Goal: Transaction & Acquisition: Book appointment/travel/reservation

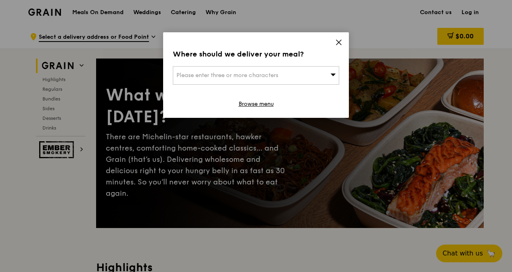
click at [340, 41] on icon at bounding box center [338, 42] width 7 height 7
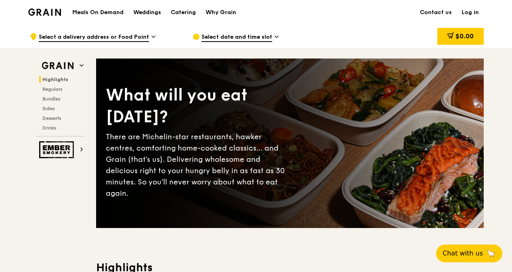
click at [53, 11] on img at bounding box center [44, 11] width 33 height 7
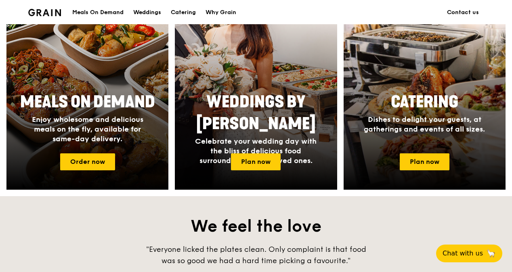
scroll to position [323, 0]
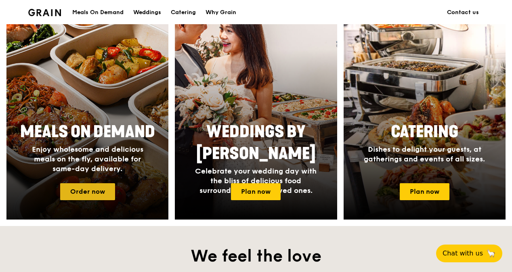
click at [83, 189] on link "Order now" at bounding box center [87, 191] width 55 height 17
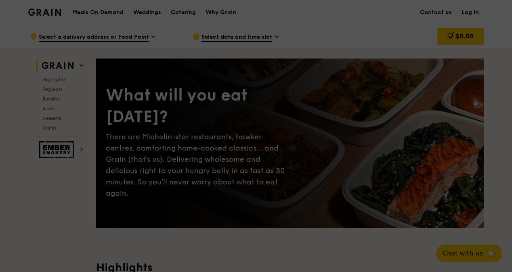
scroll to position [169, 0]
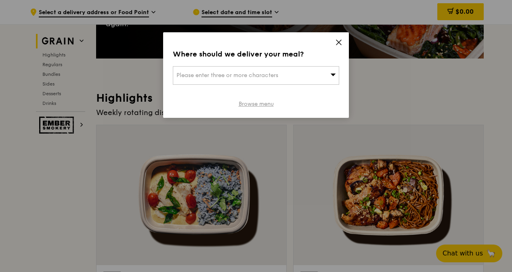
click at [270, 101] on link "Browse menu" at bounding box center [256, 104] width 35 height 8
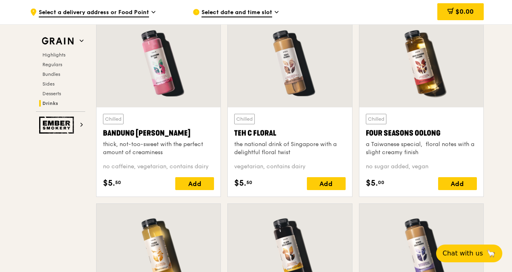
scroll to position [2837, 0]
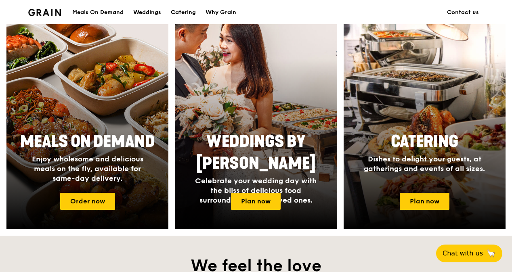
scroll to position [304, 0]
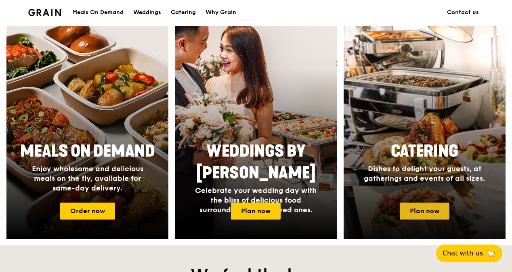
click at [429, 207] on link "Plan now" at bounding box center [425, 211] width 50 height 17
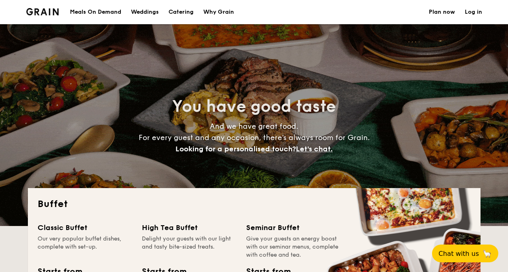
select select
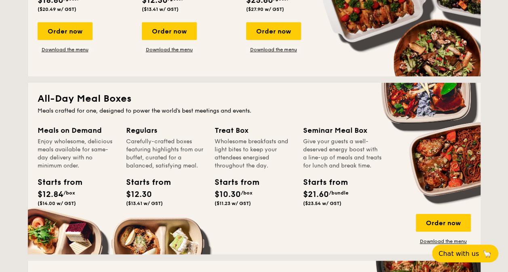
scroll to position [323, 0]
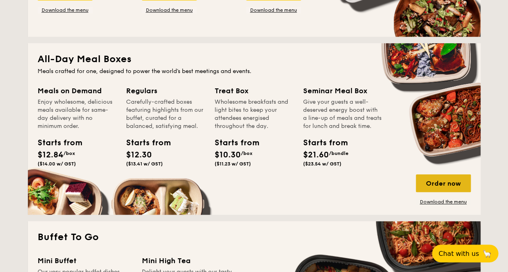
click at [457, 184] on div "Order now" at bounding box center [443, 184] width 55 height 18
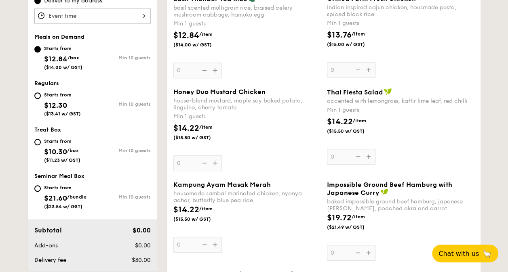
scroll to position [202, 0]
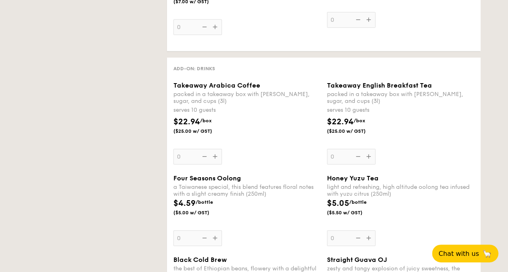
select select
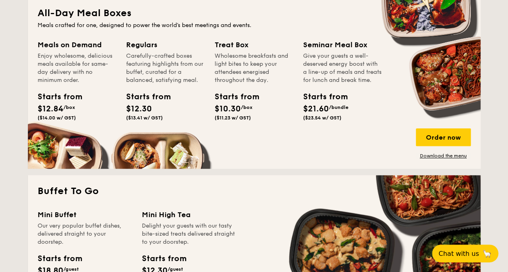
scroll to position [341, 0]
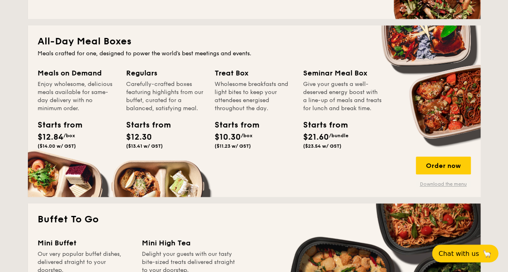
click at [430, 184] on link "Download the menu" at bounding box center [443, 184] width 55 height 6
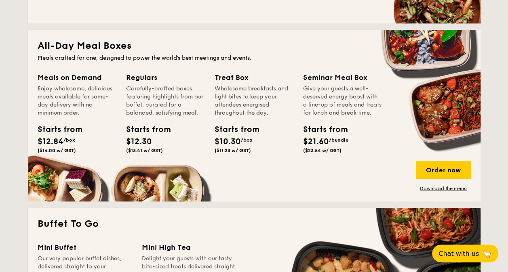
scroll to position [364, 0]
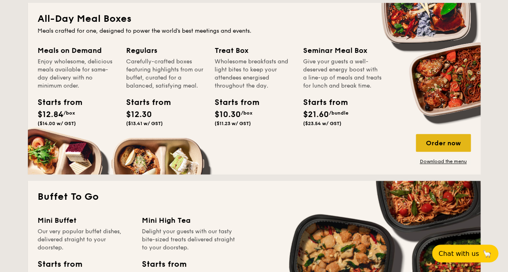
click at [445, 143] on div "Order now" at bounding box center [443, 143] width 55 height 18
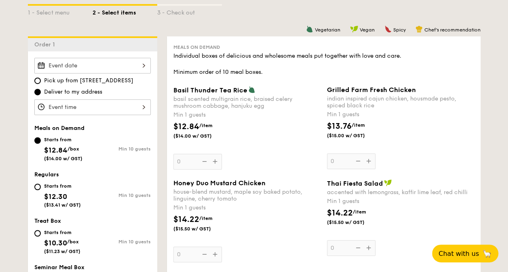
scroll to position [202, 0]
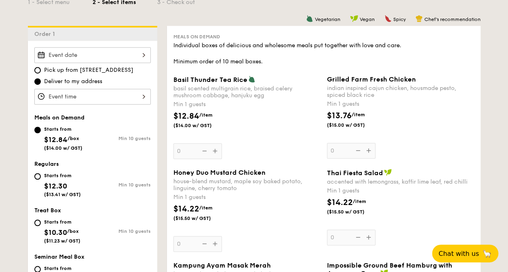
click at [40, 179] on div "Starts from $12.30 ($13.41 w/ GST)" at bounding box center [63, 184] width 58 height 27
click at [40, 179] on input "Starts from $12.30 ($13.41 w/ GST) Min 10 guests" at bounding box center [37, 176] width 6 height 6
radio input "true"
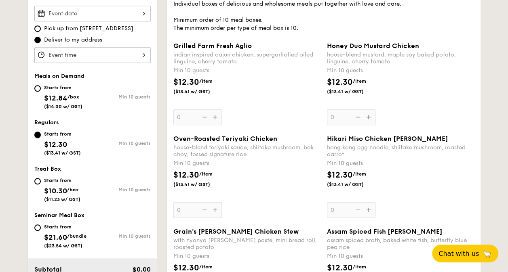
scroll to position [243, 0]
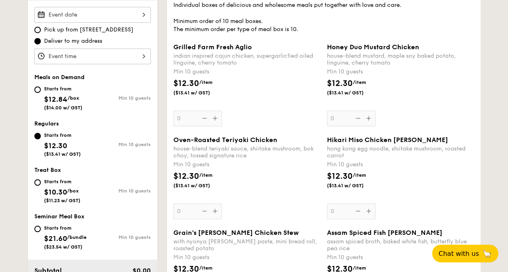
click at [367, 116] on div "Honey Duo Mustard Chicken house-blend mustard, maple soy baked potato, linguine…" at bounding box center [400, 84] width 147 height 83
click at [367, 116] on input "0" at bounding box center [351, 119] width 49 height 16
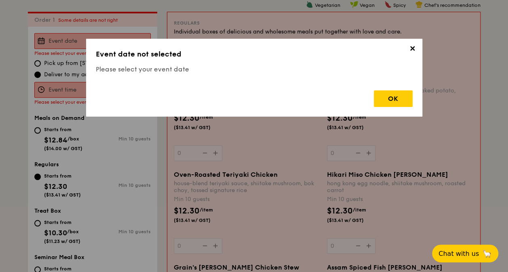
scroll to position [216, 0]
click at [392, 103] on div "OK" at bounding box center [393, 99] width 39 height 17
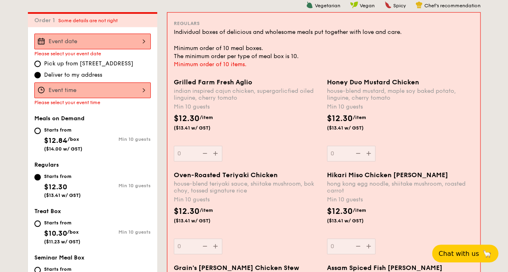
click at [139, 46] on div at bounding box center [92, 42] width 116 height 16
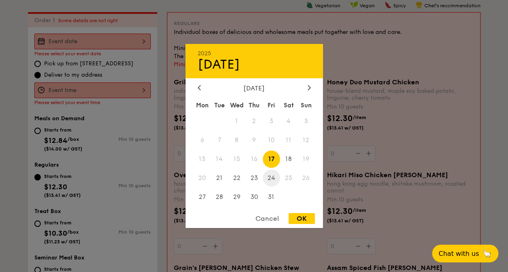
click at [274, 177] on span "24" at bounding box center [271, 177] width 17 height 17
click at [302, 218] on div "OK" at bounding box center [302, 218] width 26 height 11
type input "Oct 24, 2025"
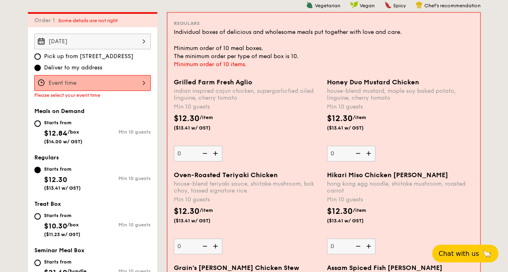
click at [116, 79] on div at bounding box center [92, 83] width 116 height 16
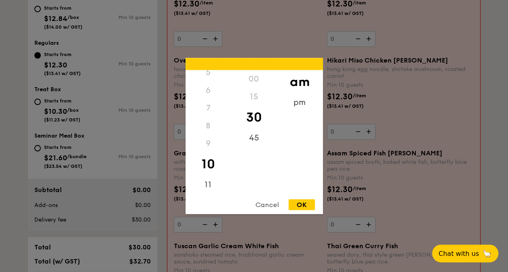
scroll to position [337, 0]
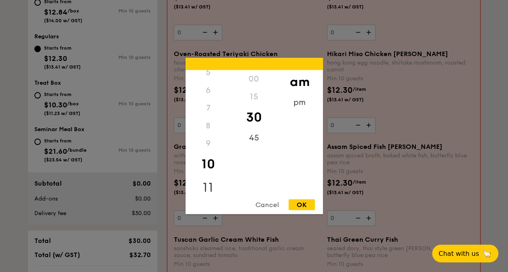
click at [211, 183] on div "11" at bounding box center [209, 187] width 46 height 23
click at [304, 204] on div "OK" at bounding box center [302, 205] width 26 height 11
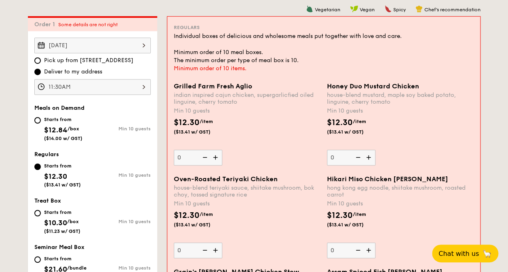
scroll to position [208, 0]
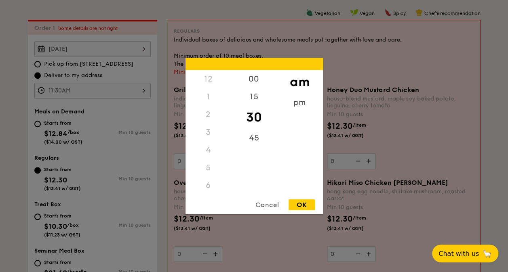
click at [108, 90] on div "11:30AM 12 1 2 3 4 5 6 7 8 9 10 11 00 15 30 45 am pm Cancel OK" at bounding box center [92, 91] width 116 height 16
click at [255, 99] on div "15" at bounding box center [254, 99] width 46 height 23
click at [254, 75] on div "00" at bounding box center [254, 81] width 46 height 23
click at [259, 109] on div "15" at bounding box center [254, 105] width 46 height 23
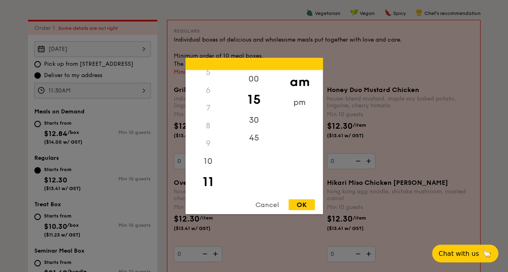
click at [307, 209] on div "OK" at bounding box center [302, 205] width 26 height 11
type input "11:15AM"
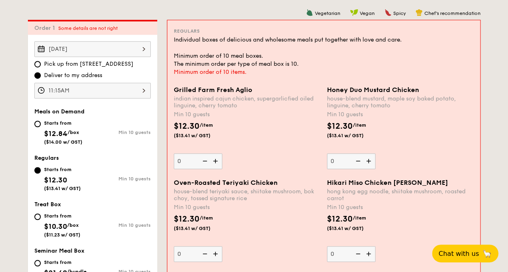
click at [370, 161] on img at bounding box center [369, 161] width 12 height 15
click at [370, 161] on input "0" at bounding box center [351, 162] width 49 height 16
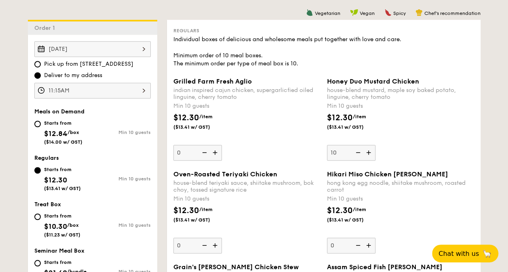
click at [370, 154] on img at bounding box center [369, 152] width 12 height 15
click at [370, 154] on input "10" at bounding box center [351, 153] width 49 height 16
click at [370, 154] on img at bounding box center [369, 152] width 12 height 15
click at [370, 154] on input "11" at bounding box center [351, 153] width 49 height 16
click at [370, 154] on img at bounding box center [369, 152] width 12 height 15
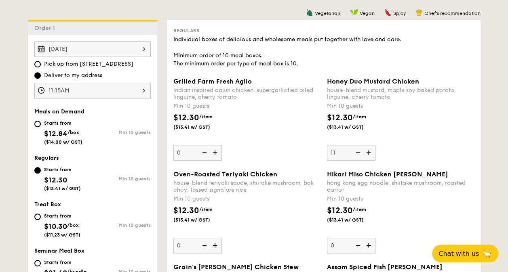
click at [370, 154] on input "11" at bounding box center [351, 153] width 49 height 16
click at [370, 154] on img at bounding box center [369, 152] width 12 height 15
click at [370, 154] on input "13" at bounding box center [351, 153] width 49 height 16
click at [370, 154] on img at bounding box center [369, 152] width 12 height 15
click at [370, 154] on input "14" at bounding box center [351, 153] width 49 height 16
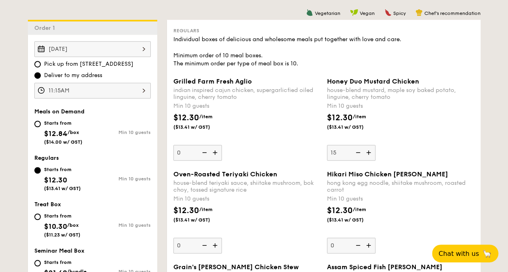
click at [370, 154] on img at bounding box center [369, 152] width 12 height 15
click at [370, 154] on input "15" at bounding box center [351, 153] width 49 height 16
click at [370, 154] on img at bounding box center [369, 152] width 12 height 15
click at [370, 154] on input "16" at bounding box center [351, 153] width 49 height 16
click at [370, 154] on img at bounding box center [369, 152] width 12 height 15
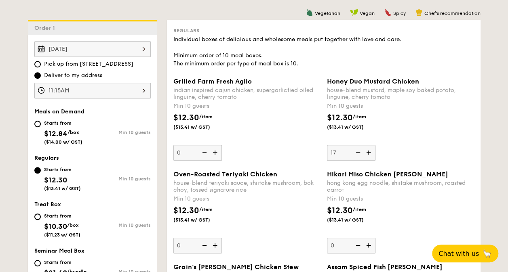
click at [370, 154] on input "17" at bounding box center [351, 153] width 49 height 16
click at [370, 154] on img at bounding box center [369, 152] width 12 height 15
click at [370, 154] on input "18" at bounding box center [351, 153] width 49 height 16
click at [370, 154] on img at bounding box center [369, 152] width 12 height 15
click at [370, 154] on input "19" at bounding box center [351, 153] width 49 height 16
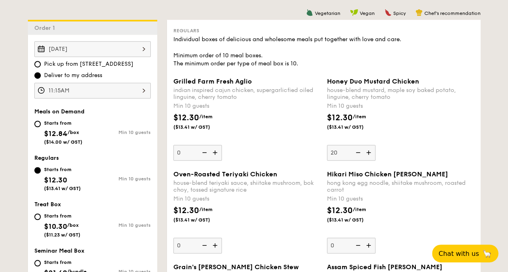
click at [370, 154] on img at bounding box center [369, 152] width 12 height 15
click at [370, 154] on input "20" at bounding box center [351, 153] width 49 height 16
click at [370, 154] on img at bounding box center [369, 152] width 12 height 15
click at [370, 154] on input "21" at bounding box center [351, 153] width 49 height 16
click at [370, 154] on img at bounding box center [369, 152] width 12 height 15
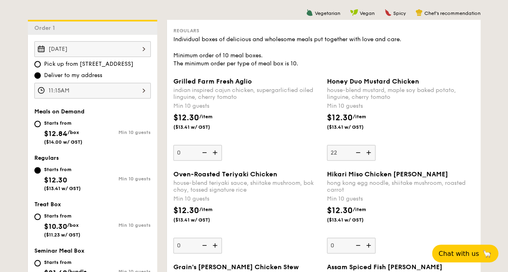
click at [370, 154] on input "22" at bounding box center [351, 153] width 49 height 16
click at [370, 154] on img at bounding box center [369, 152] width 12 height 15
click at [370, 154] on input "23" at bounding box center [351, 153] width 49 height 16
click at [370, 154] on img at bounding box center [369, 152] width 12 height 15
click at [370, 154] on input "24" at bounding box center [351, 153] width 49 height 16
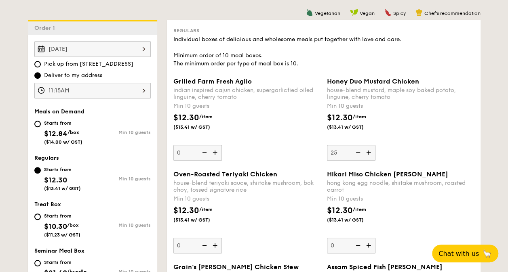
click at [370, 154] on img at bounding box center [369, 152] width 12 height 15
click at [370, 154] on input "25" at bounding box center [351, 153] width 49 height 16
click at [370, 154] on img at bounding box center [369, 152] width 12 height 15
click at [370, 154] on input "26" at bounding box center [351, 153] width 49 height 16
click at [370, 154] on img at bounding box center [369, 152] width 12 height 15
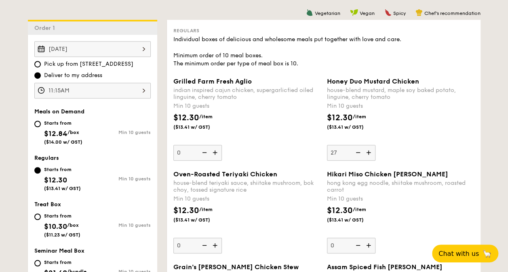
click at [370, 154] on input "27" at bounding box center [351, 153] width 49 height 16
type input "28"
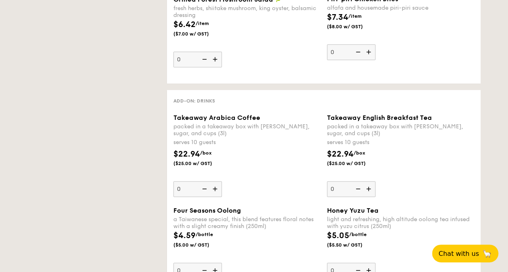
scroll to position [225, 0]
